Goal: Find specific page/section: Find specific page/section

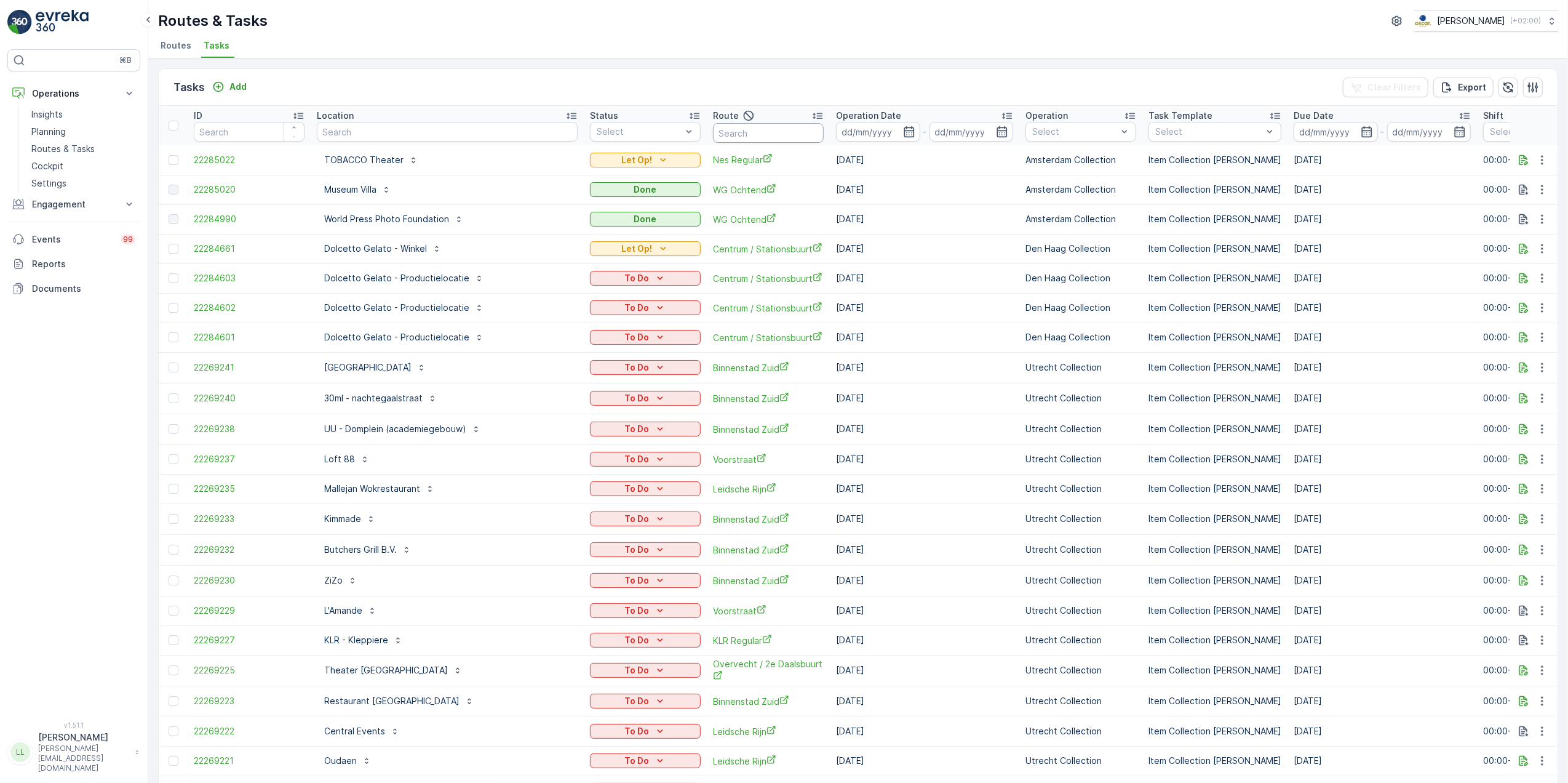
click at [713, 124] on input "text" at bounding box center [768, 133] width 111 height 20
type input "nes"
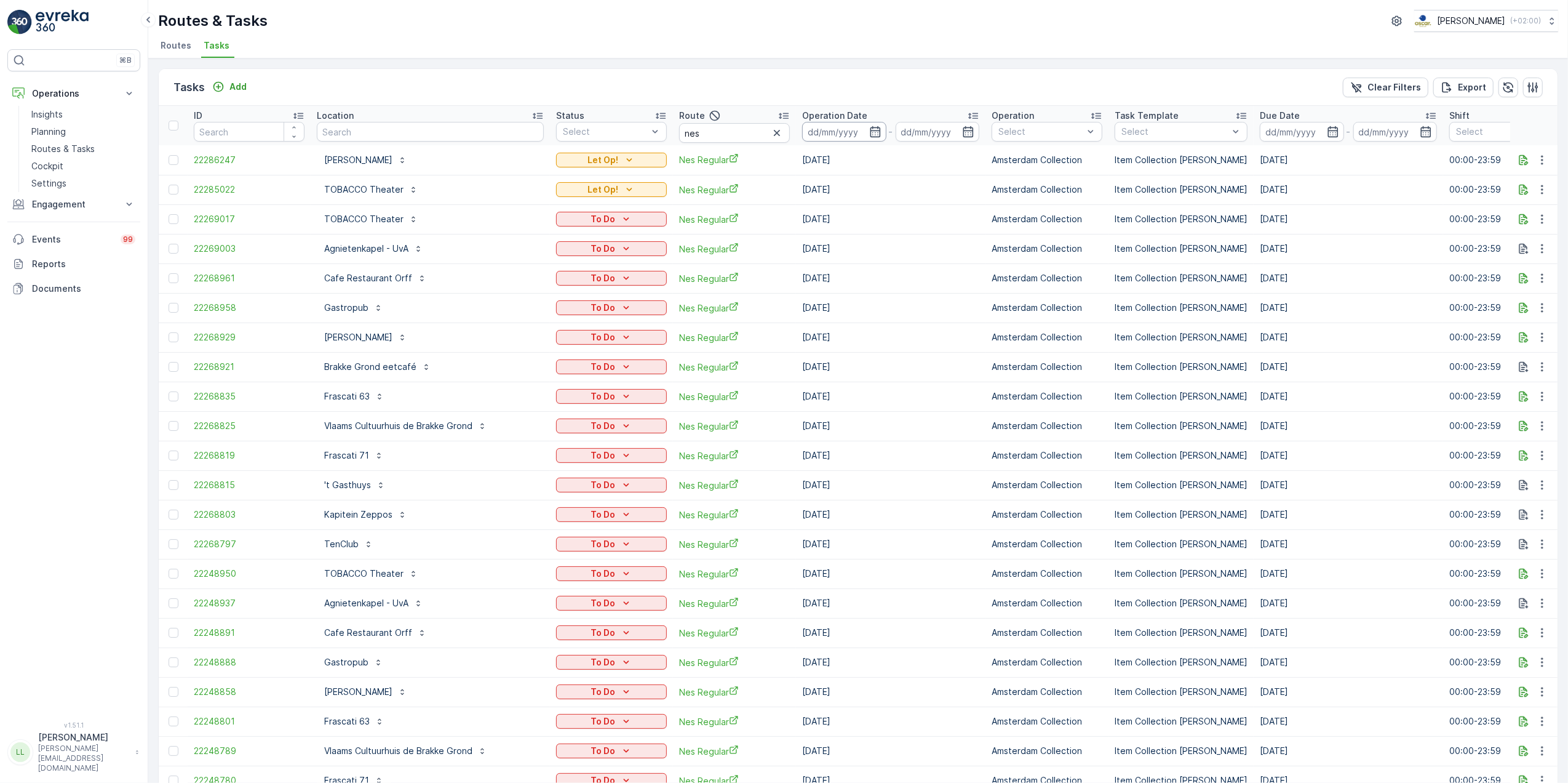
click at [869, 136] on icon "button" at bounding box center [875, 132] width 12 height 12
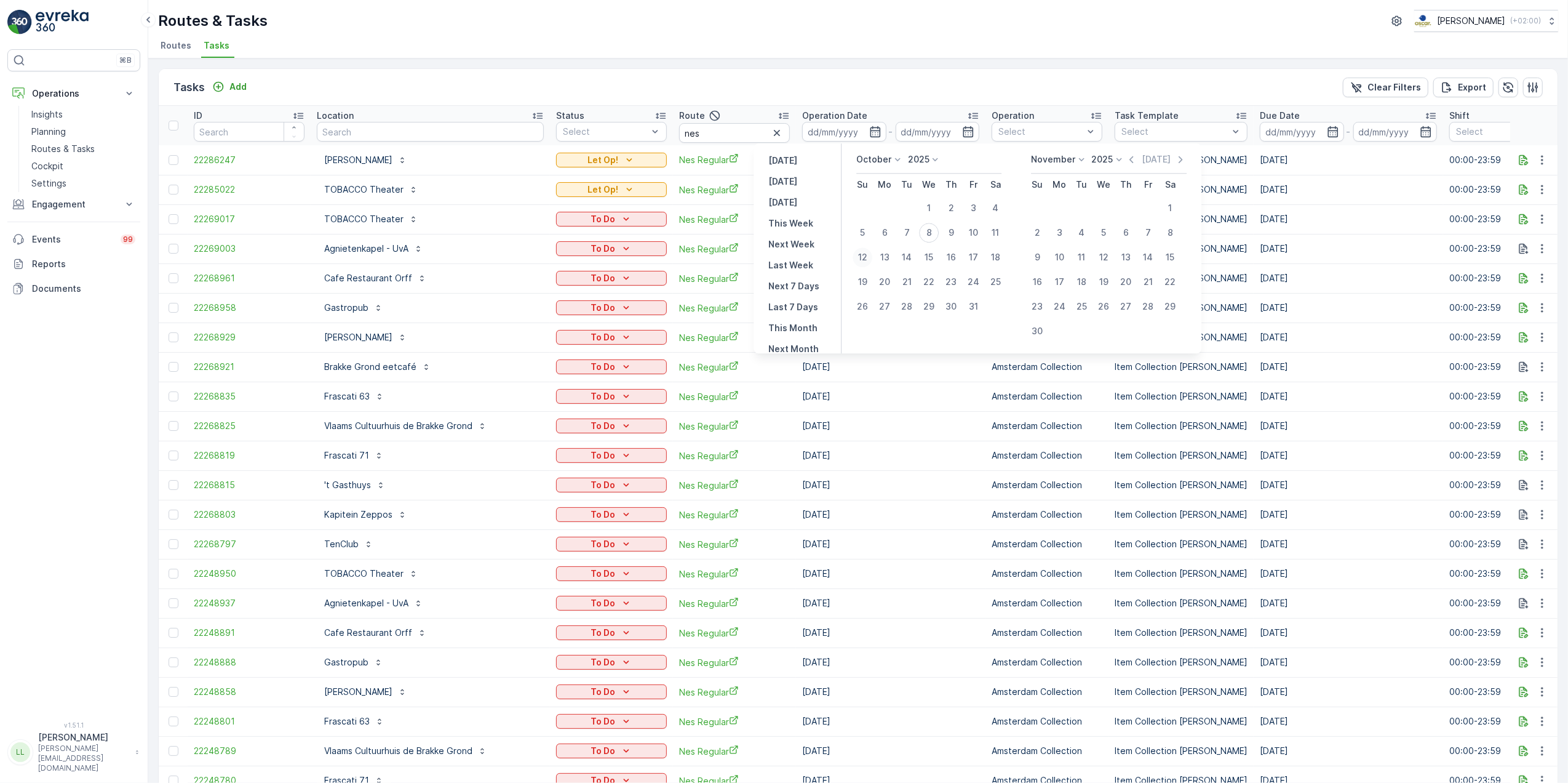
click at [862, 253] on div "12" at bounding box center [863, 257] width 20 height 20
type input "[DATE]"
click at [862, 253] on div "12" at bounding box center [863, 257] width 20 height 20
type input "[DATE]"
click at [862, 253] on div "12" at bounding box center [863, 257] width 20 height 20
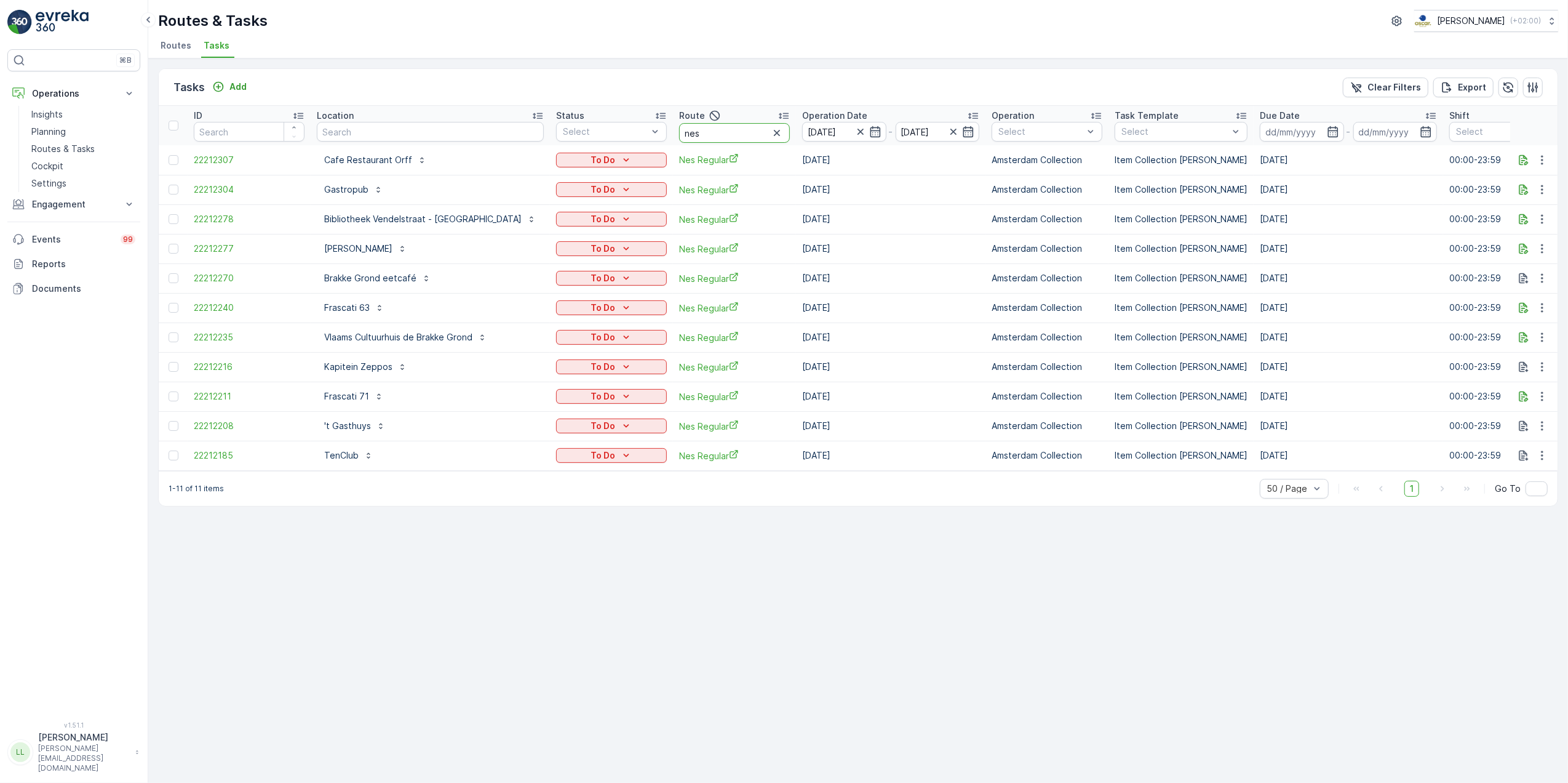
drag, startPoint x: 644, startPoint y: 136, endPoint x: 621, endPoint y: 132, distance: 23.3
click at [621, 132] on tr "ID Location Status Select Route nes Operation Date [DATE] - [DATE] Operation Se…" at bounding box center [1166, 125] width 2014 height 39
type input "rokin"
